Goal: Use online tool/utility: Utilize a website feature to perform a specific function

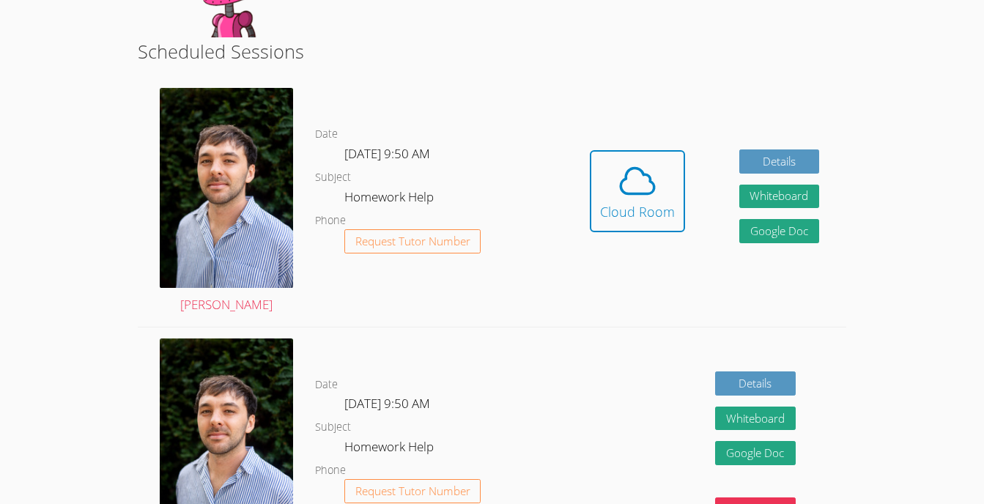
scroll to position [306, 0]
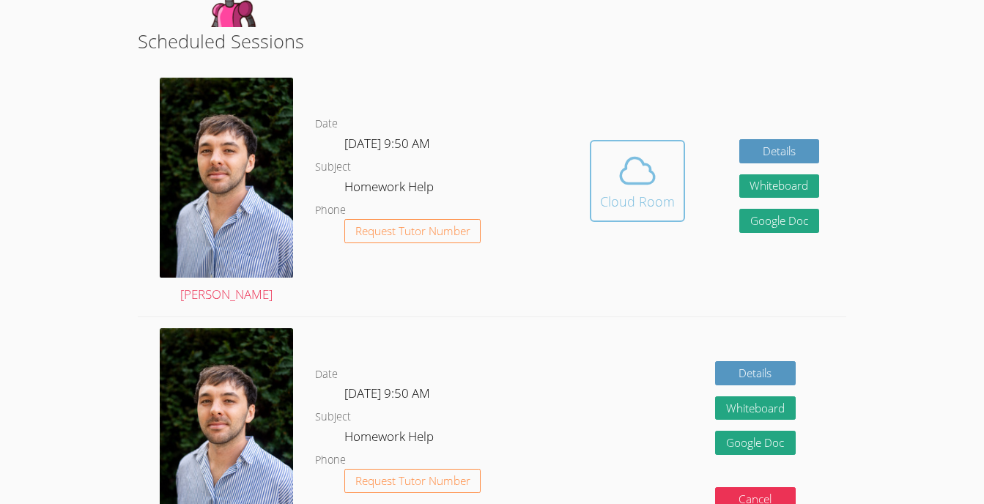
click at [631, 187] on icon at bounding box center [637, 170] width 41 height 41
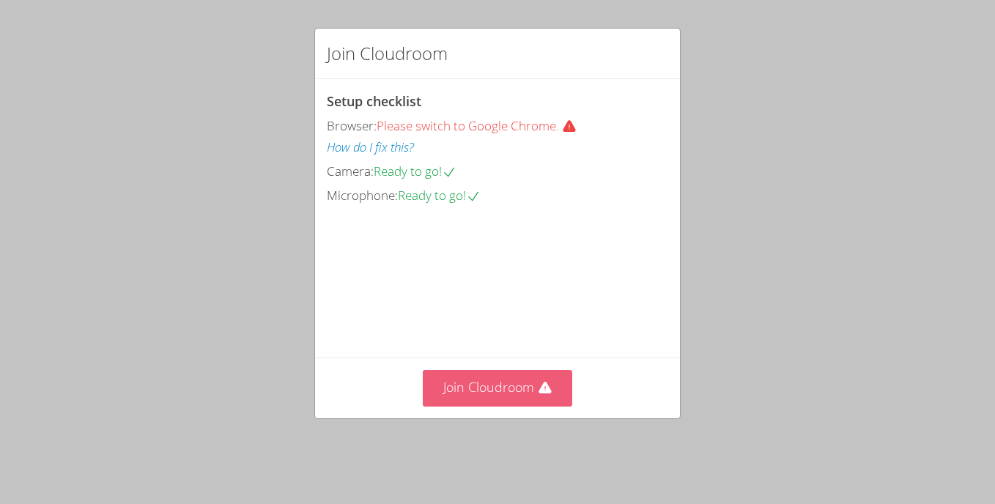
click at [528, 398] on button "Join Cloudroom" at bounding box center [498, 388] width 150 height 36
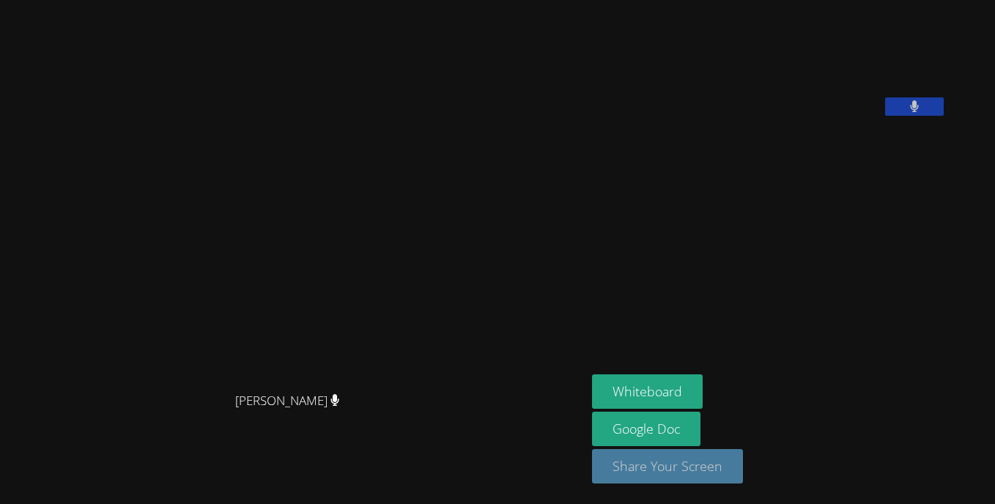
click at [743, 470] on button "Share Your Screen" at bounding box center [667, 466] width 151 height 34
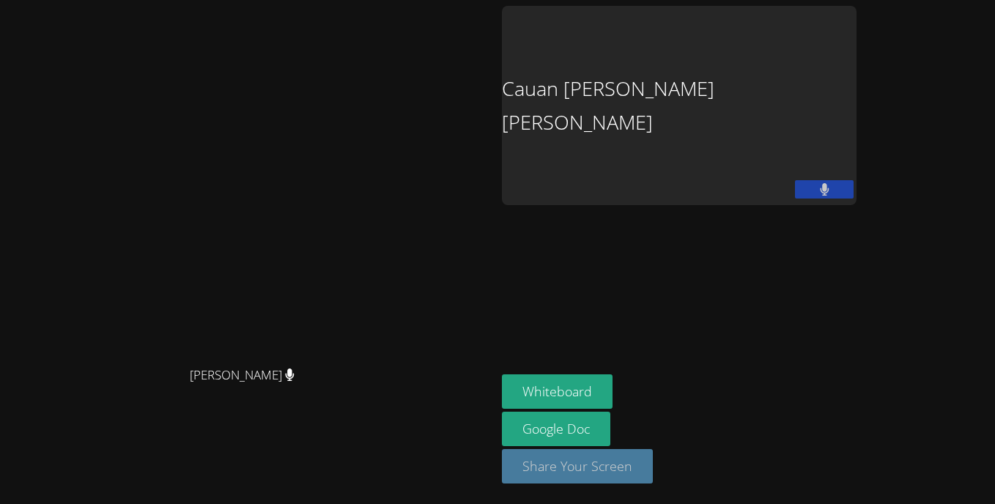
click at [653, 464] on button "Share Your Screen" at bounding box center [577, 466] width 151 height 34
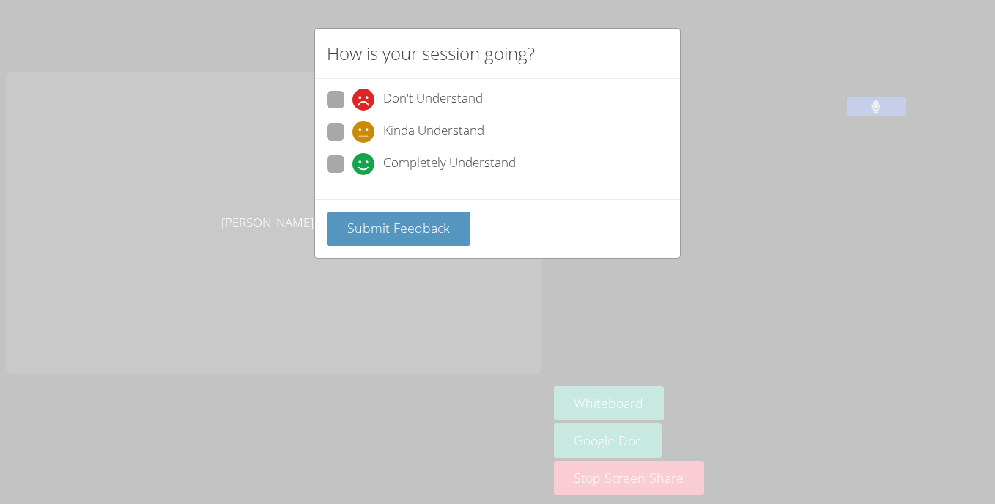
click at [480, 172] on span "Completely Understand" at bounding box center [449, 164] width 133 height 22
click at [365, 168] on input "Completely Understand" at bounding box center [358, 161] width 12 height 12
radio input "true"
click at [408, 215] on button "Submit Feedback" at bounding box center [399, 229] width 144 height 34
